Goal: Transaction & Acquisition: Purchase product/service

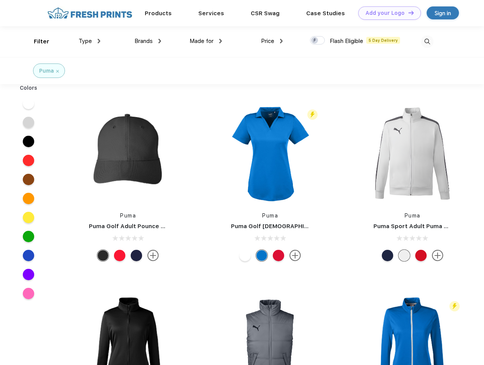
click at [387, 13] on link "Add your Logo Design Tool" at bounding box center [389, 12] width 63 height 13
click at [0, 0] on div "Design Tool" at bounding box center [0, 0] width 0 height 0
click at [408, 13] on link "Add your Logo Design Tool" at bounding box center [389, 12] width 63 height 13
click at [36, 41] on div "Filter" at bounding box center [42, 41] width 16 height 9
click at [90, 41] on span "Type" at bounding box center [85, 41] width 13 height 7
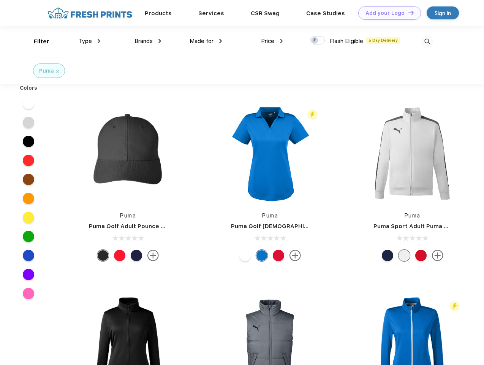
click at [148, 41] on span "Brands" at bounding box center [143, 41] width 18 height 7
click at [206, 41] on span "Made for" at bounding box center [202, 41] width 24 height 7
click at [272, 41] on span "Price" at bounding box center [267, 41] width 13 height 7
click at [317, 41] on div at bounding box center [317, 40] width 15 height 8
click at [315, 41] on input "checkbox" at bounding box center [312, 38] width 5 height 5
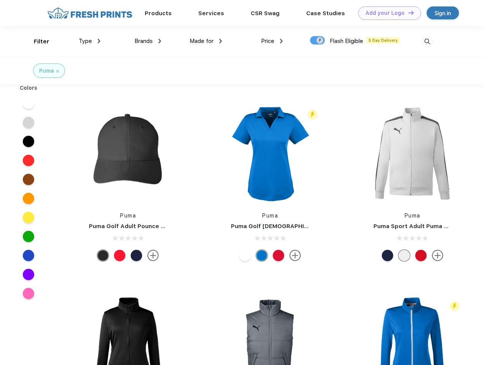
click at [427, 41] on img at bounding box center [427, 41] width 13 height 13
